Goal: Task Accomplishment & Management: Manage account settings

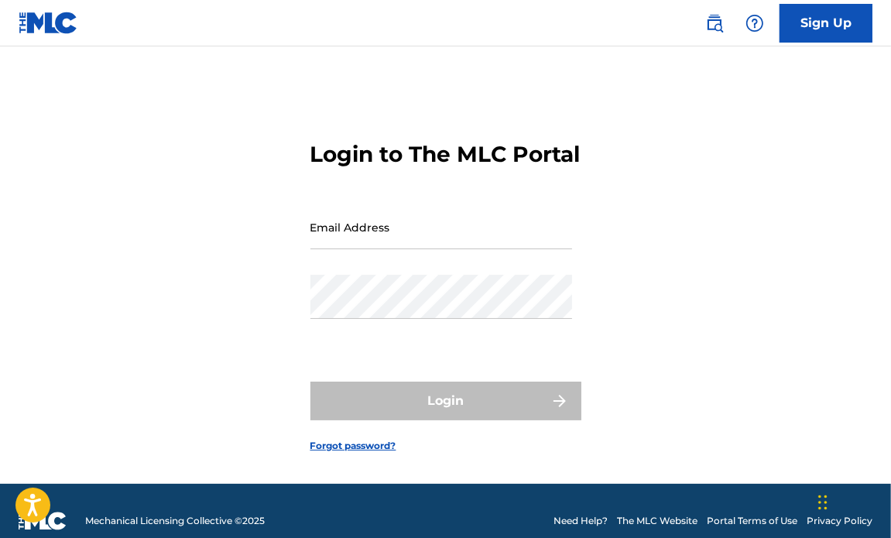
click at [455, 275] on div "Email Address" at bounding box center [441, 240] width 262 height 70
click at [335, 275] on div "Email Address" at bounding box center [441, 240] width 262 height 70
click at [331, 249] on input "Email Address" at bounding box center [441, 227] width 262 height 44
click at [333, 249] on input "Email Address" at bounding box center [441, 227] width 262 height 44
type input "g"
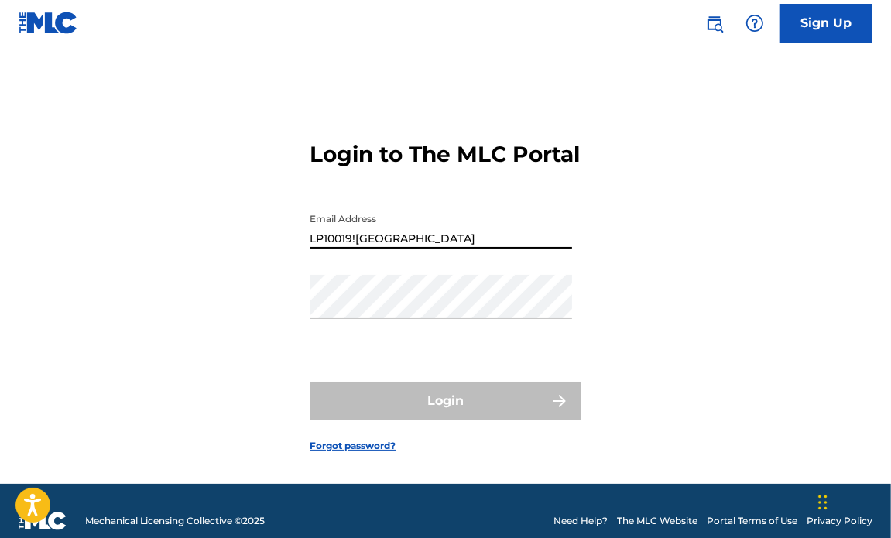
type input "LP10019![GEOGRAPHIC_DATA]"
drag, startPoint x: 375, startPoint y: 262, endPoint x: 300, endPoint y: 262, distance: 75.1
click at [300, 262] on div "Login to The MLC Portal Email Address LP10019!usa Password Login Forgot passwor…" at bounding box center [445, 284] width 891 height 399
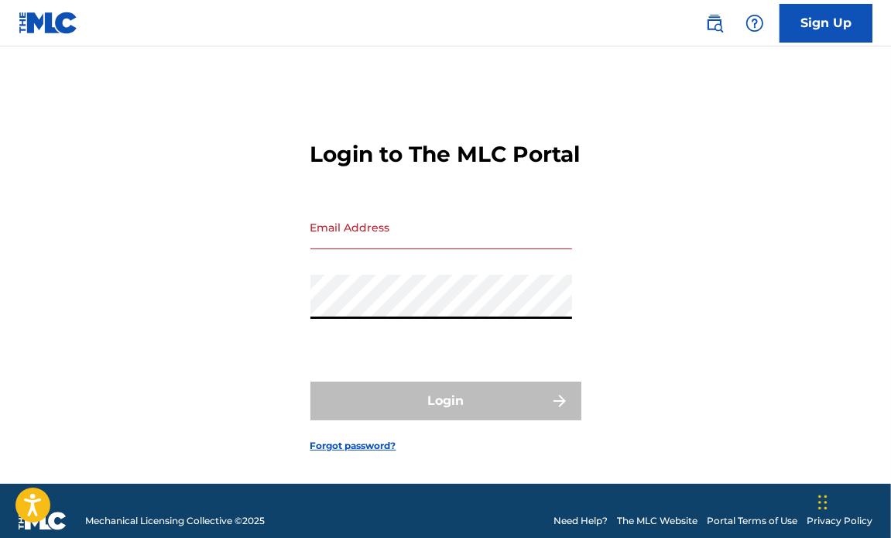
click at [327, 249] on input "Email Address" at bounding box center [441, 227] width 262 height 44
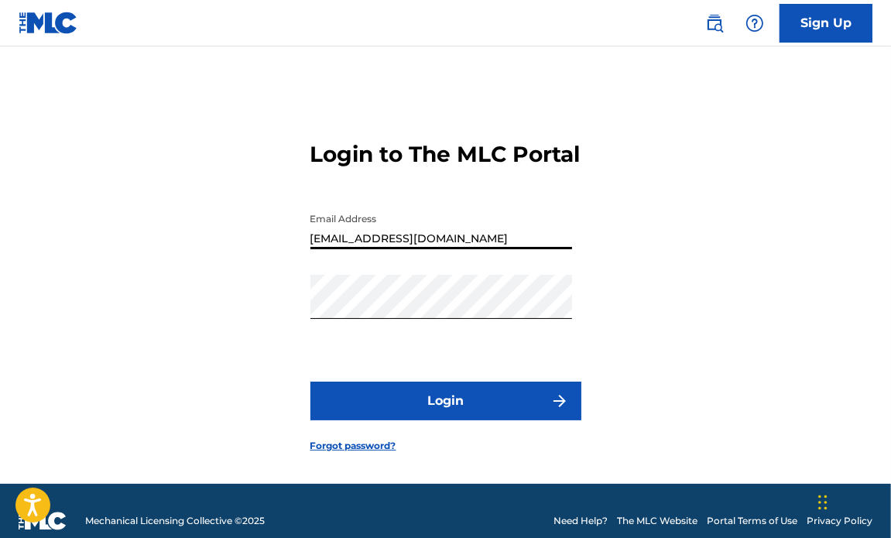
type input "[EMAIL_ADDRESS][DOMAIN_NAME]"
click at [435, 412] on button "Login" at bounding box center [445, 401] width 271 height 39
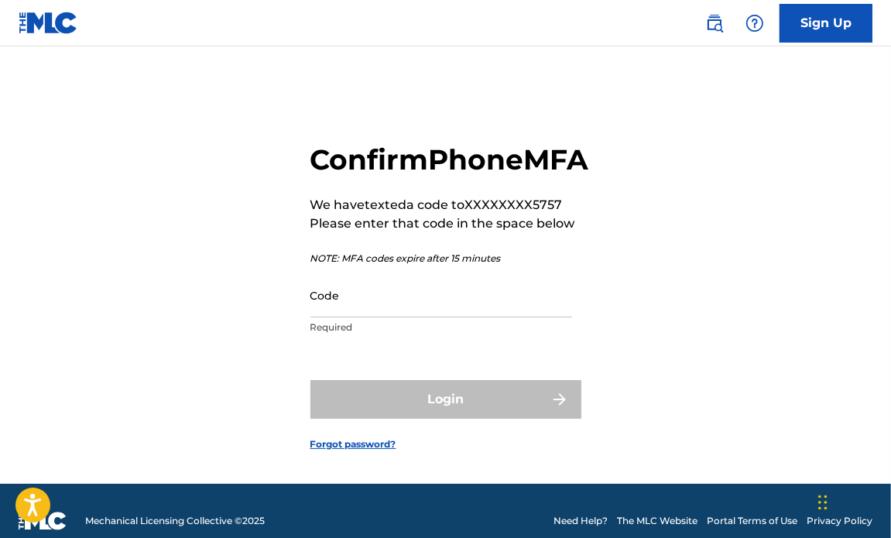
click at [460, 334] on p "Required" at bounding box center [441, 328] width 262 height 14
click at [450, 317] on input "Code" at bounding box center [441, 295] width 262 height 44
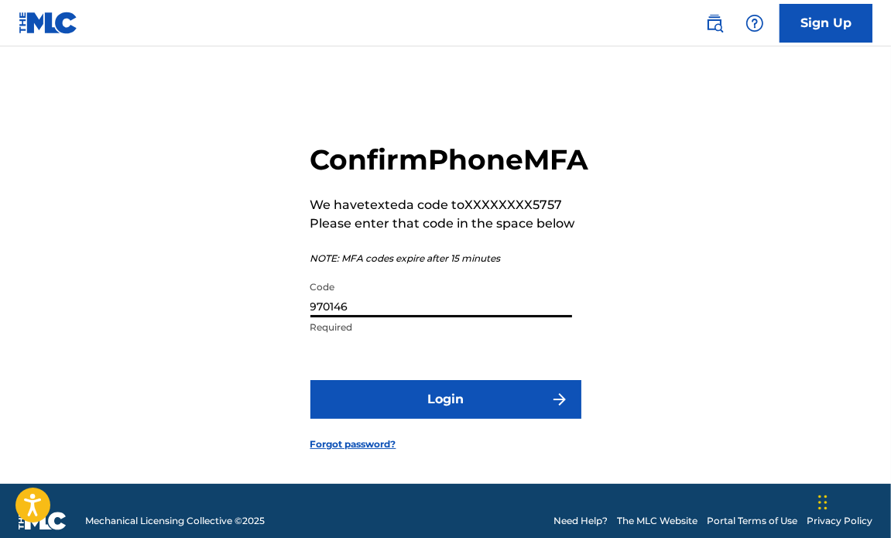
type input "970146"
click at [459, 419] on button "Login" at bounding box center [445, 399] width 271 height 39
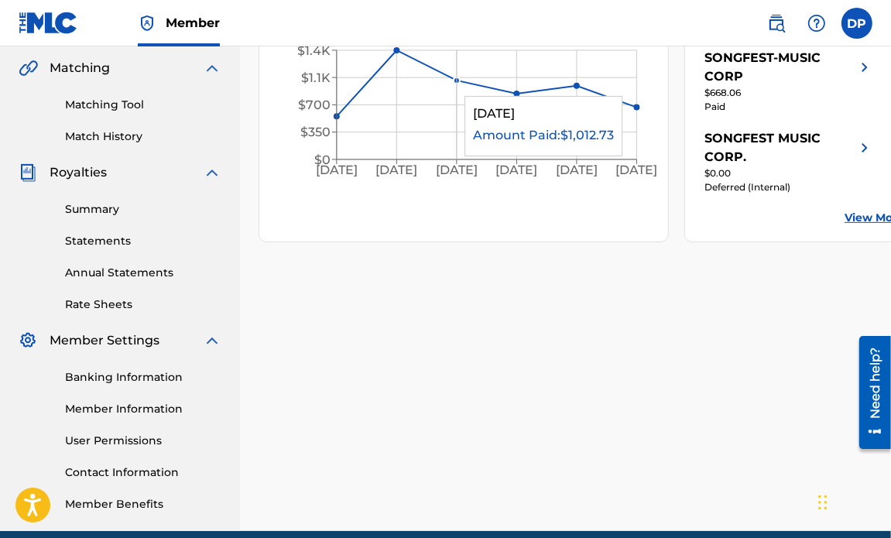
scroll to position [421, 0]
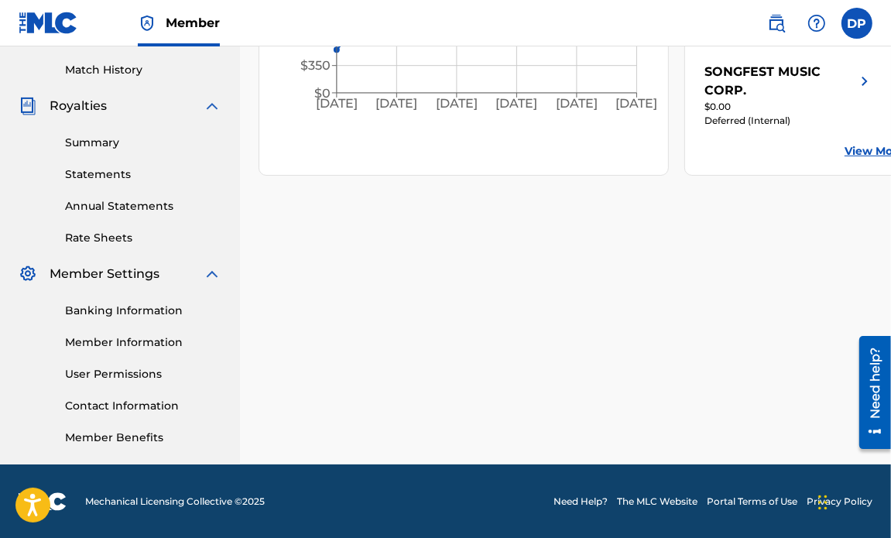
click at [91, 166] on link "Statements" at bounding box center [143, 174] width 156 height 16
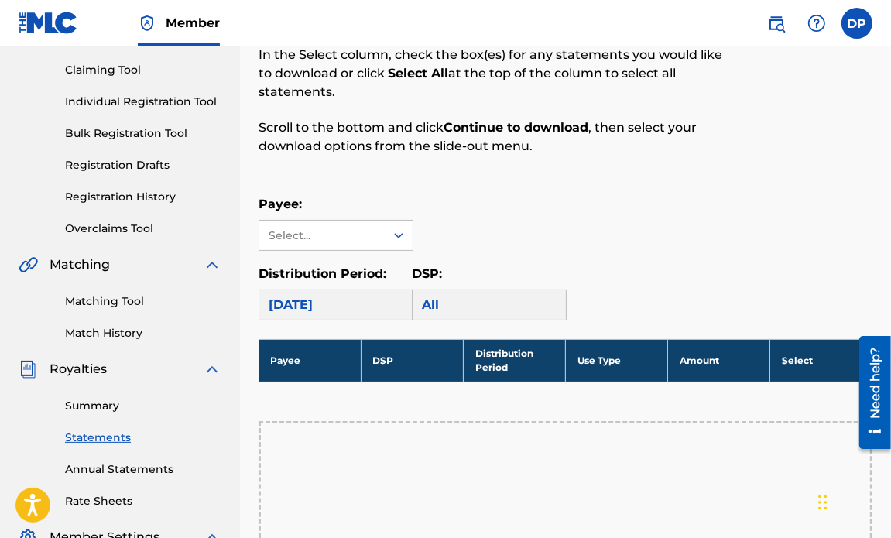
scroll to position [155, 0]
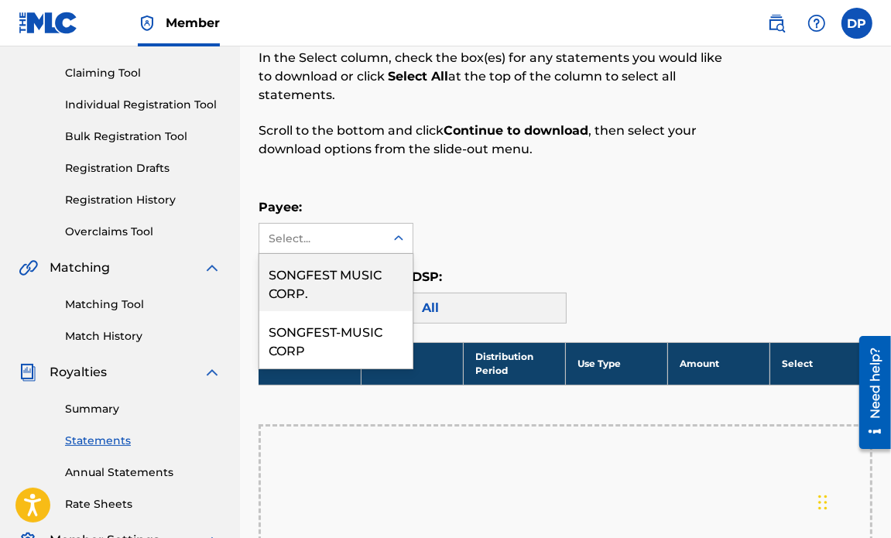
click at [395, 238] on icon at bounding box center [398, 237] width 9 height 5
click at [378, 272] on div "SONGFEST MUSIC CORP." at bounding box center [335, 282] width 153 height 57
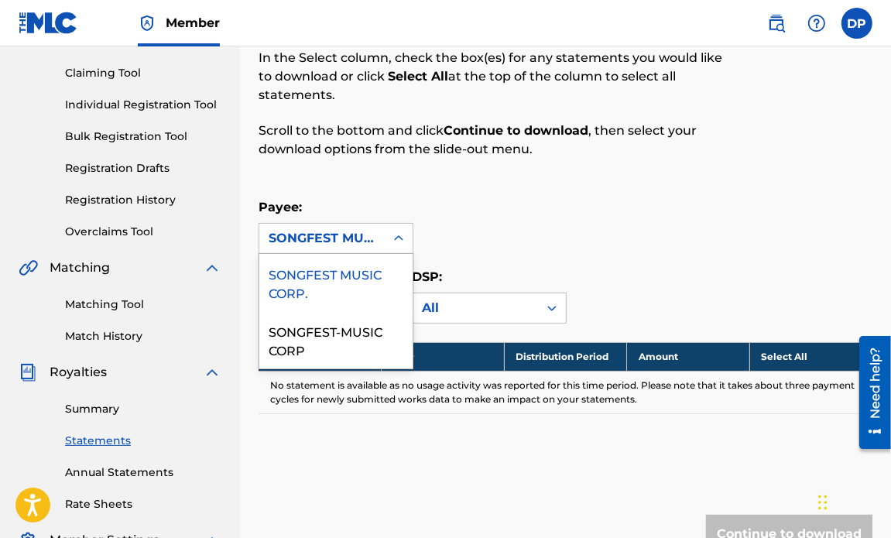
click at [398, 238] on icon at bounding box center [398, 238] width 15 height 15
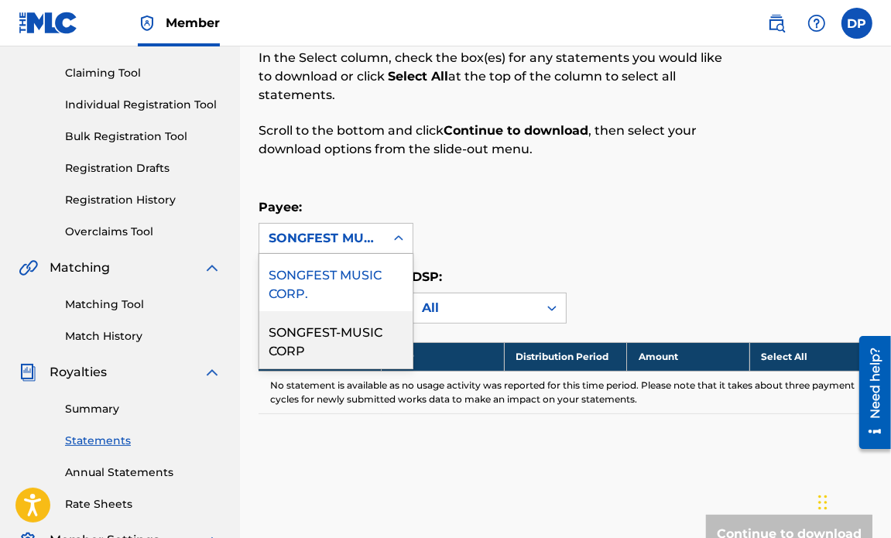
click at [331, 334] on div "SONGFEST-MUSIC CORP" at bounding box center [335, 339] width 153 height 57
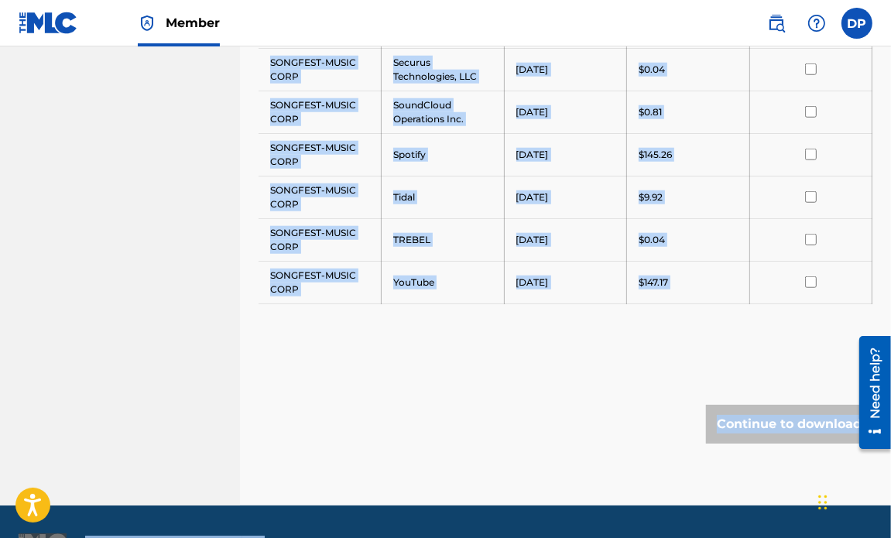
scroll to position [1111, 0]
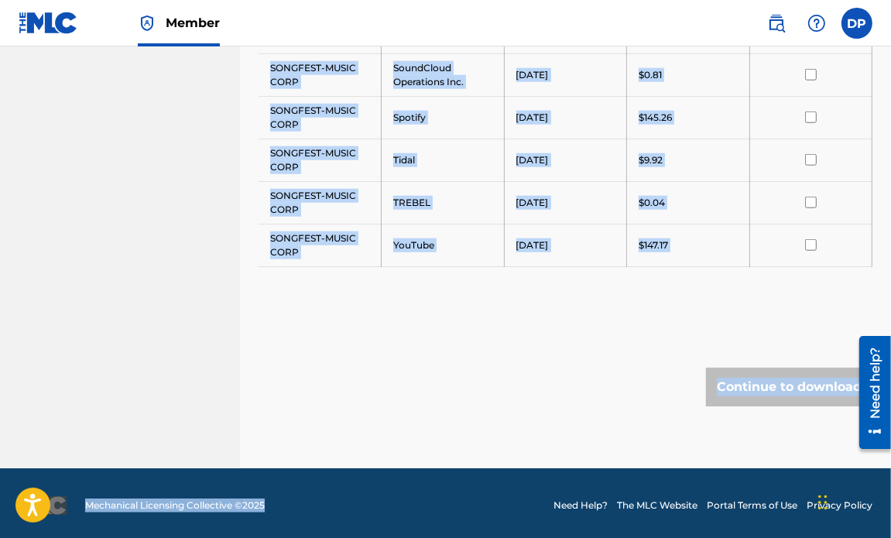
drag, startPoint x: 270, startPoint y: 284, endPoint x: 341, endPoint y: 523, distance: 248.6
click at [742, 383] on div "Continue to download" at bounding box center [789, 387] width 166 height 39
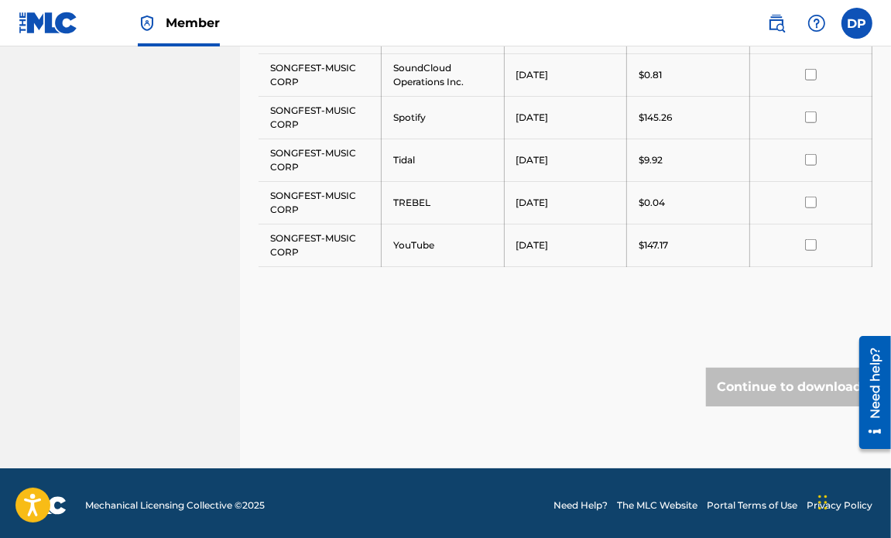
click at [675, 241] on div "$147.17" at bounding box center [688, 245] width 99 height 14
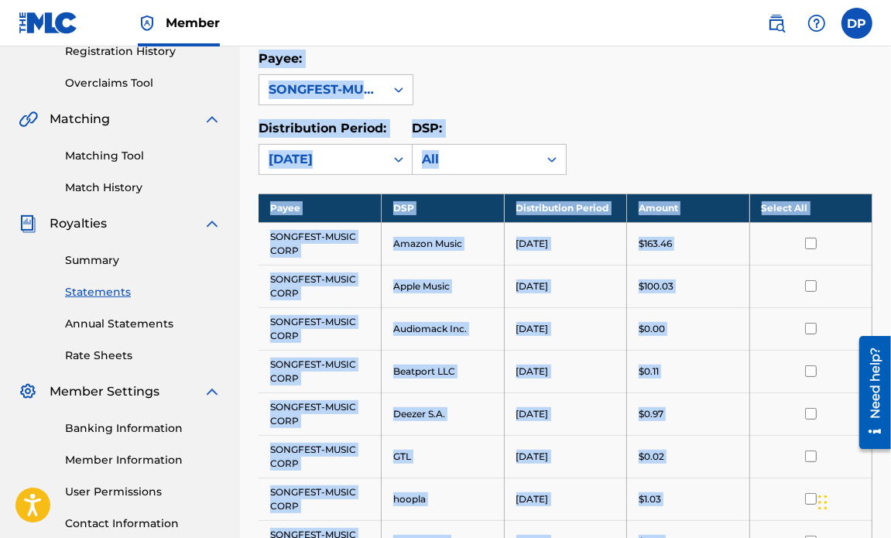
scroll to position [0, 0]
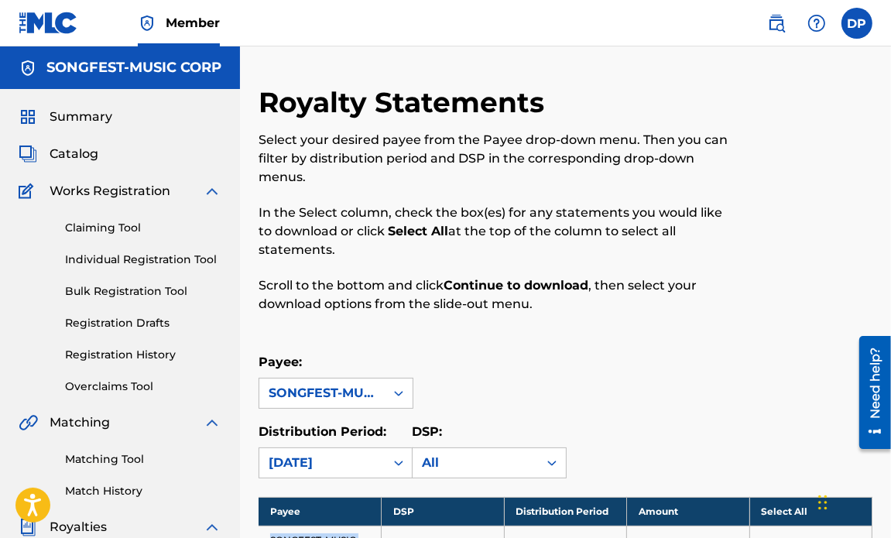
drag, startPoint x: 670, startPoint y: 240, endPoint x: 267, endPoint y: 525, distance: 493.8
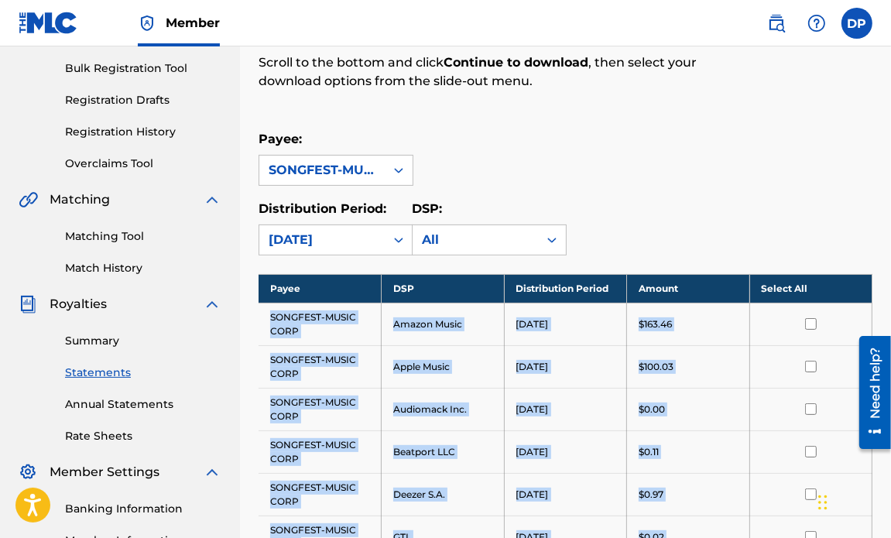
scroll to position [232, 0]
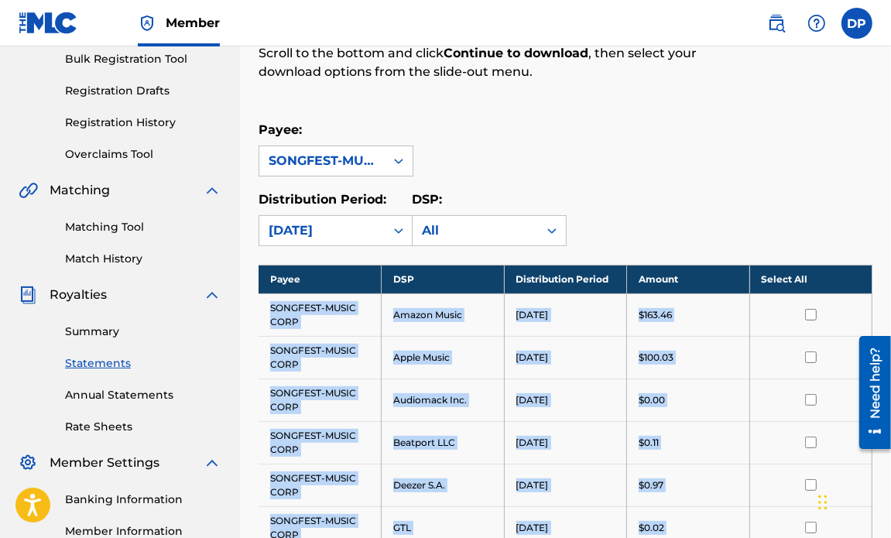
copy tbody "SONGFEST-MUSIC CORP Amazon Music [DATE] $163.46 SONGFEST-MUSIC CORP Apple Music…"
